Goal: Task Accomplishment & Management: Manage account settings

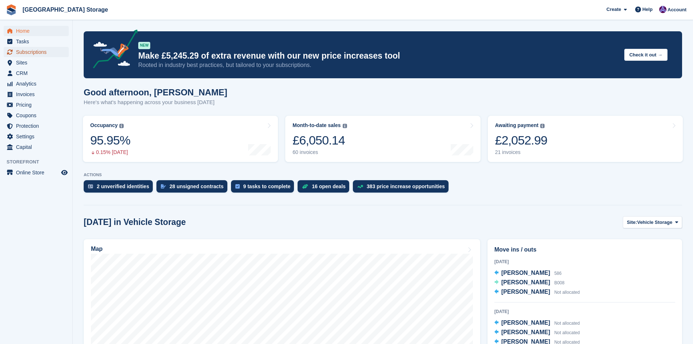
click at [37, 55] on span "Subscriptions" at bounding box center [38, 52] width 44 height 10
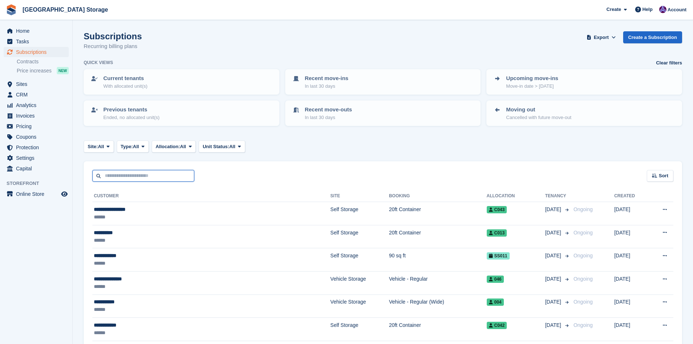
click at [124, 175] on input "text" at bounding box center [143, 176] width 102 height 12
type input "****"
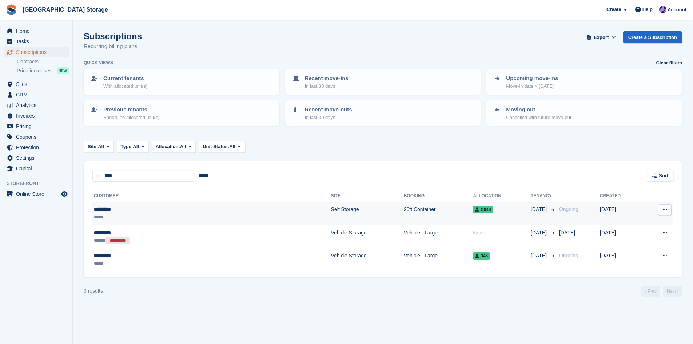
click at [138, 208] on div "*********" at bounding box center [151, 210] width 115 height 8
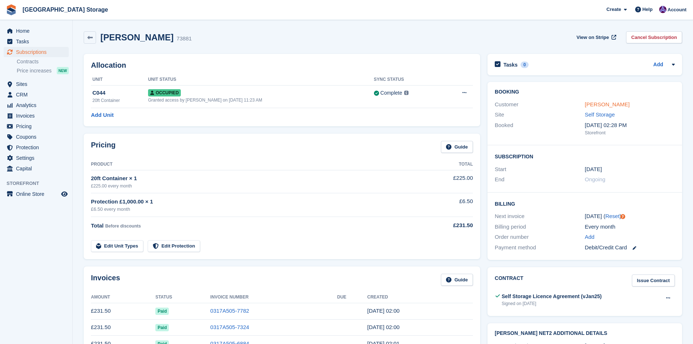
click at [596, 104] on link "[PERSON_NAME]" at bounding box center [607, 104] width 45 height 6
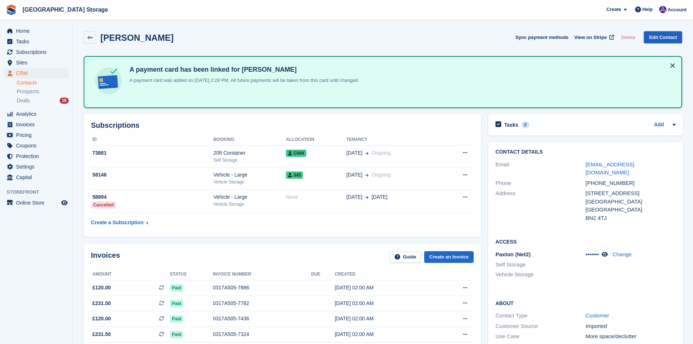
click at [668, 39] on link "Edit Contact" at bounding box center [663, 37] width 38 height 12
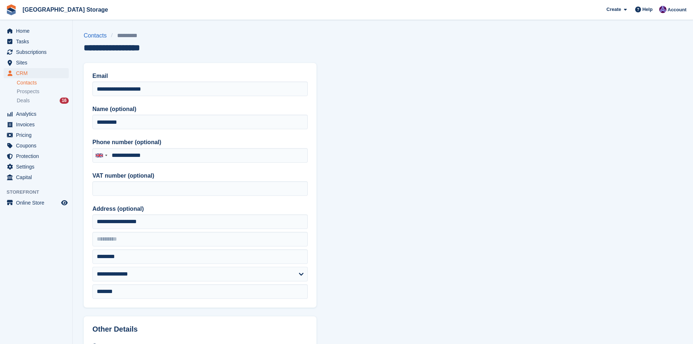
type input "**********"
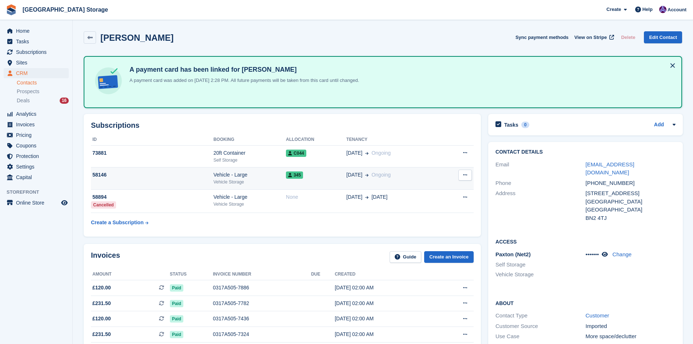
click at [291, 178] on span "345" at bounding box center [294, 174] width 17 height 7
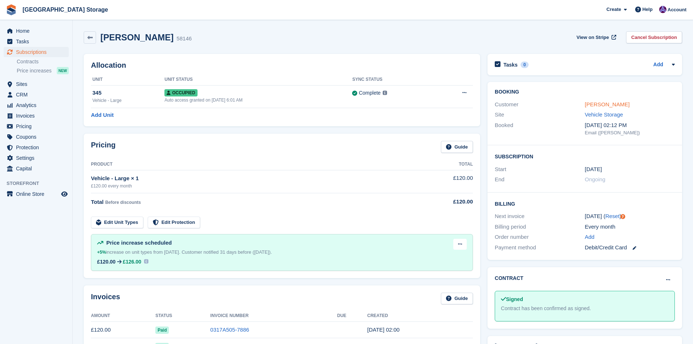
click at [602, 105] on link "[PERSON_NAME]" at bounding box center [607, 104] width 45 height 6
click at [597, 104] on link "[PERSON_NAME]" at bounding box center [607, 104] width 45 height 6
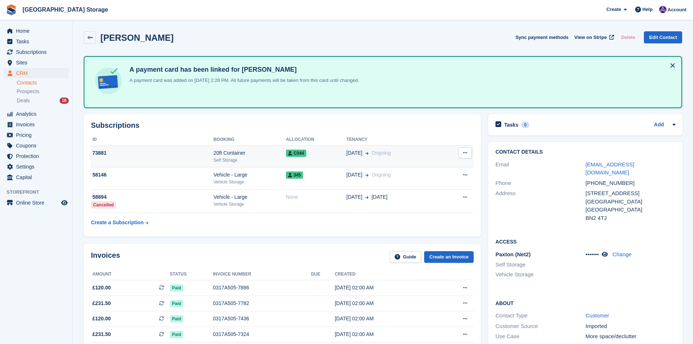
click at [283, 158] on div "Self Storage" at bounding box center [250, 160] width 72 height 7
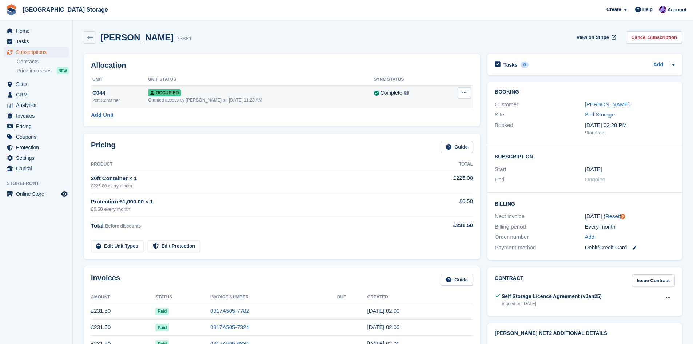
click at [319, 94] on div "Occupied" at bounding box center [261, 93] width 226 height 8
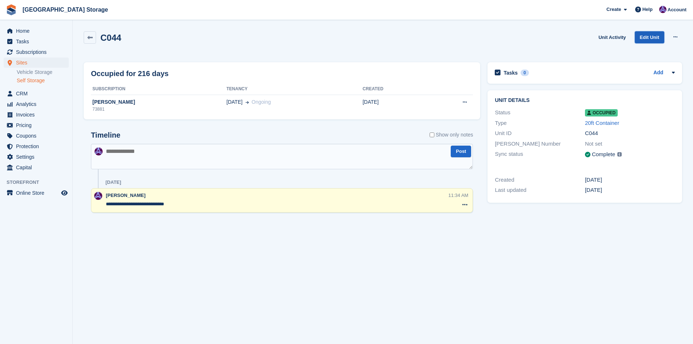
click at [647, 37] on link "Edit Unit" at bounding box center [649, 37] width 29 height 12
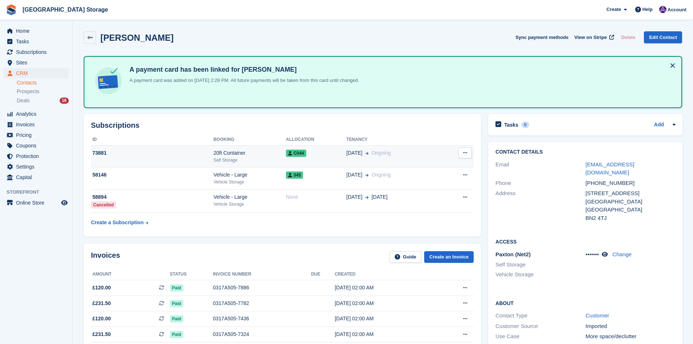
click at [267, 157] on div "Self Storage" at bounding box center [250, 160] width 72 height 7
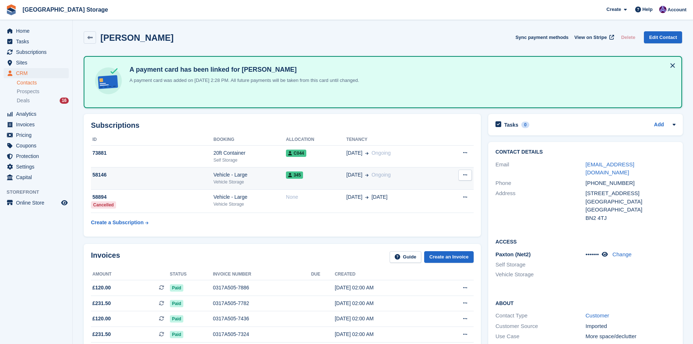
click at [260, 177] on div "Vehicle - Large" at bounding box center [250, 175] width 72 height 8
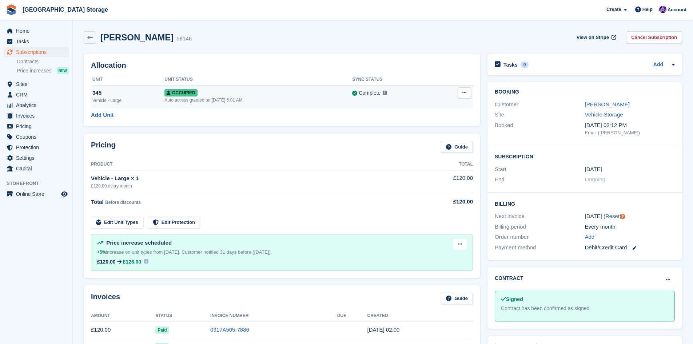
click at [287, 94] on div "Occupied" at bounding box center [258, 93] width 188 height 8
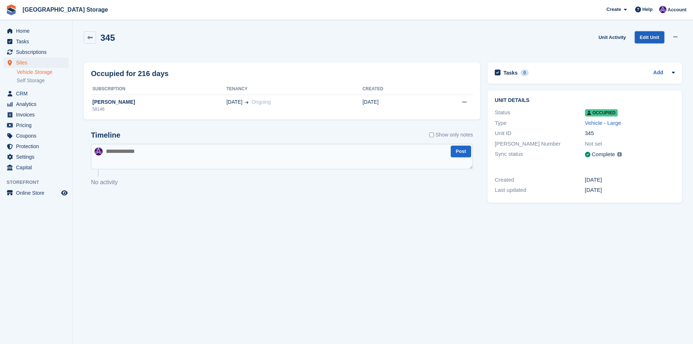
click at [649, 40] on link "Edit Unit" at bounding box center [649, 37] width 29 height 12
